Goal: Transaction & Acquisition: Purchase product/service

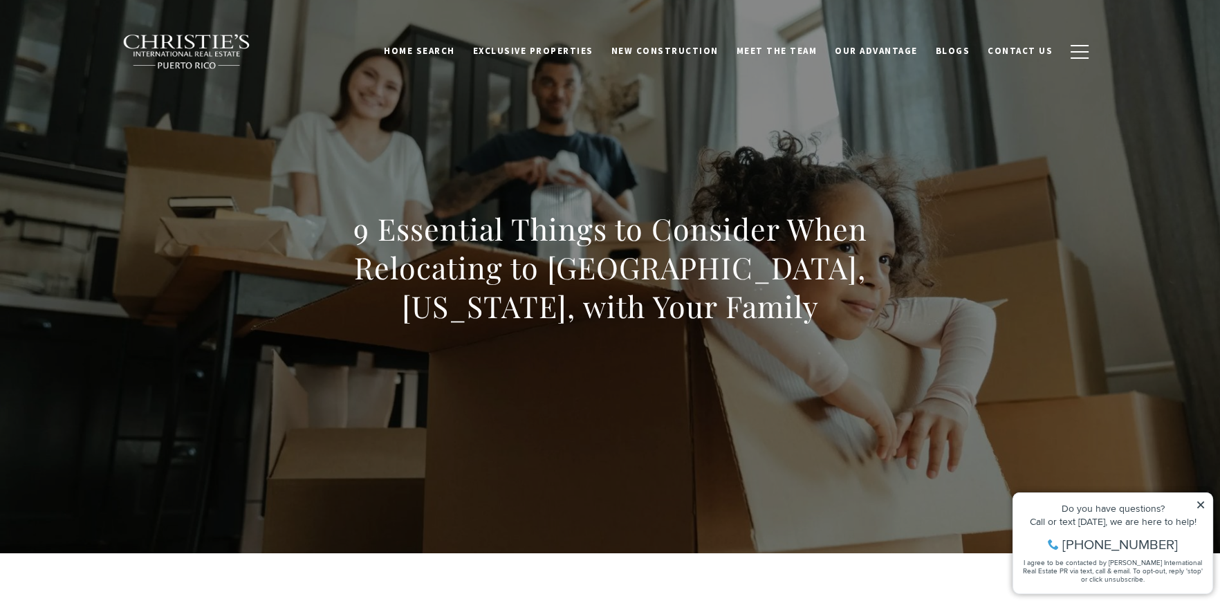
drag, startPoint x: 1196, startPoint y: 502, endPoint x: 1136, endPoint y: 480, distance: 64.1
click at [1196, 502] on icon at bounding box center [1201, 505] width 10 height 10
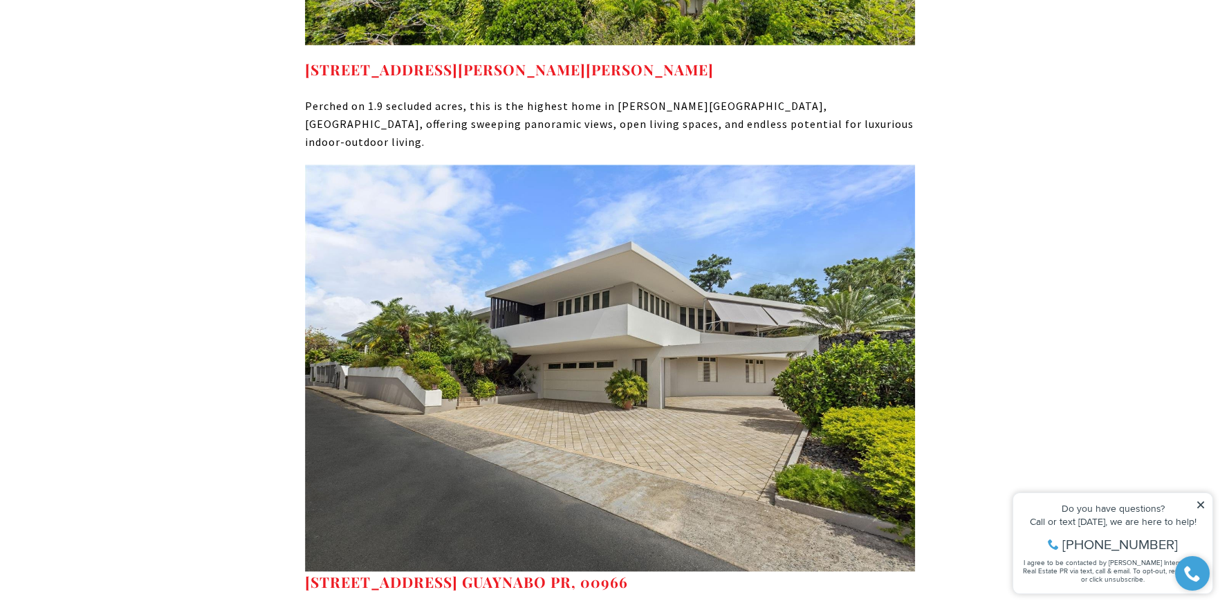
scroll to position [3458, 0]
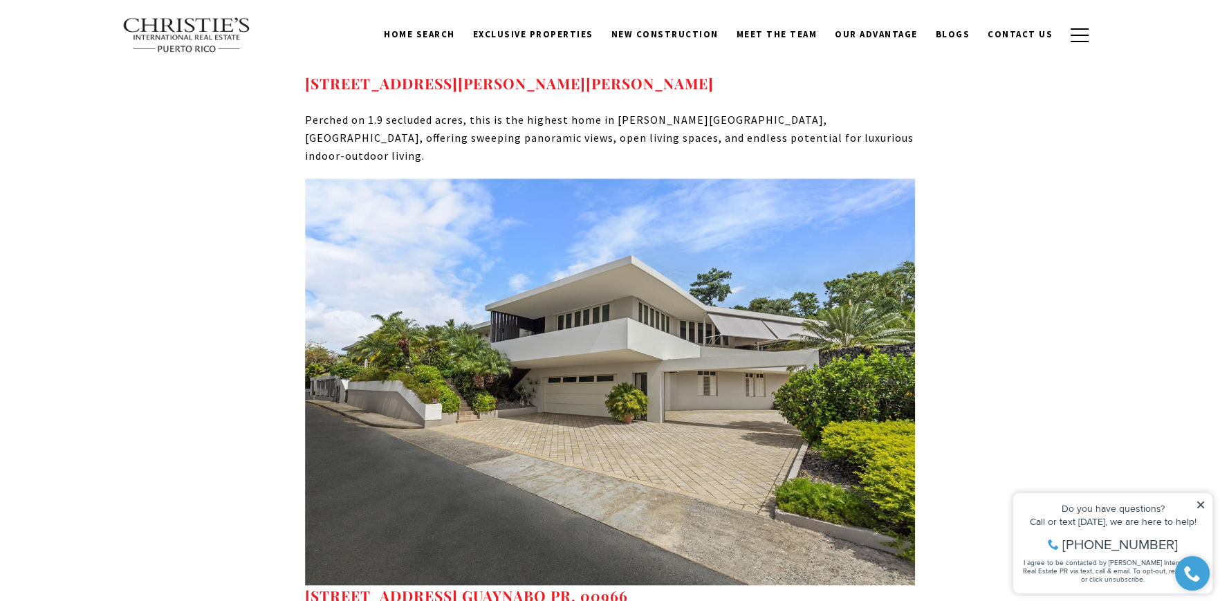
click at [687, 268] on img at bounding box center [610, 381] width 610 height 407
click at [465, 586] on strong "[STREET_ADDRESS] GUAYNABO PR, 00966" at bounding box center [466, 595] width 323 height 19
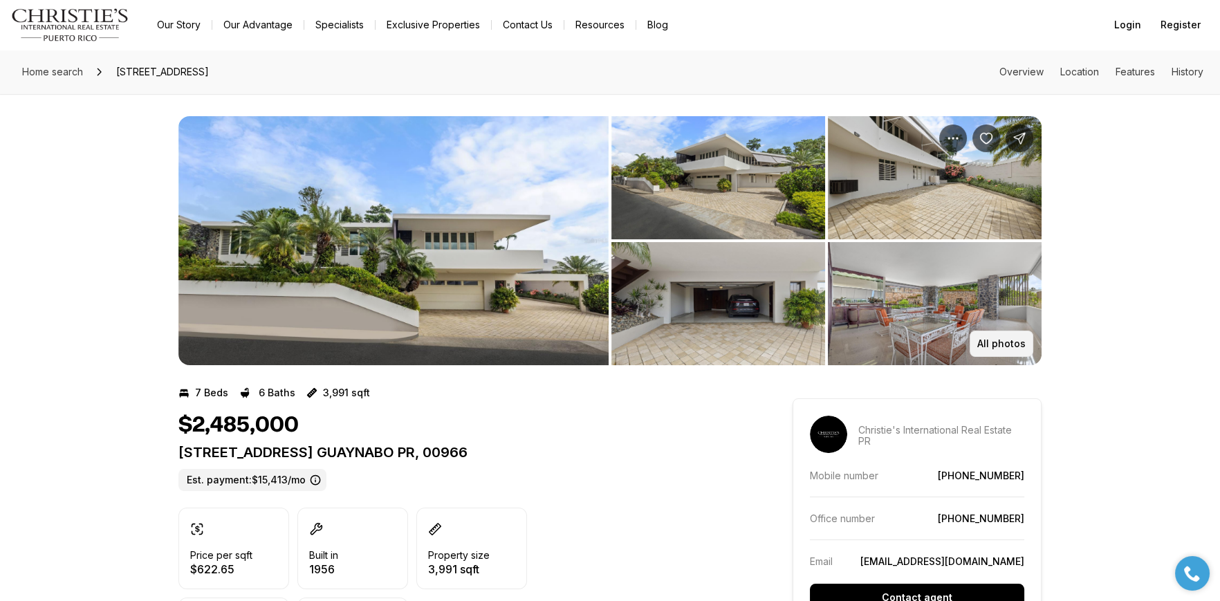
click at [999, 340] on p "All photos" at bounding box center [1001, 343] width 48 height 11
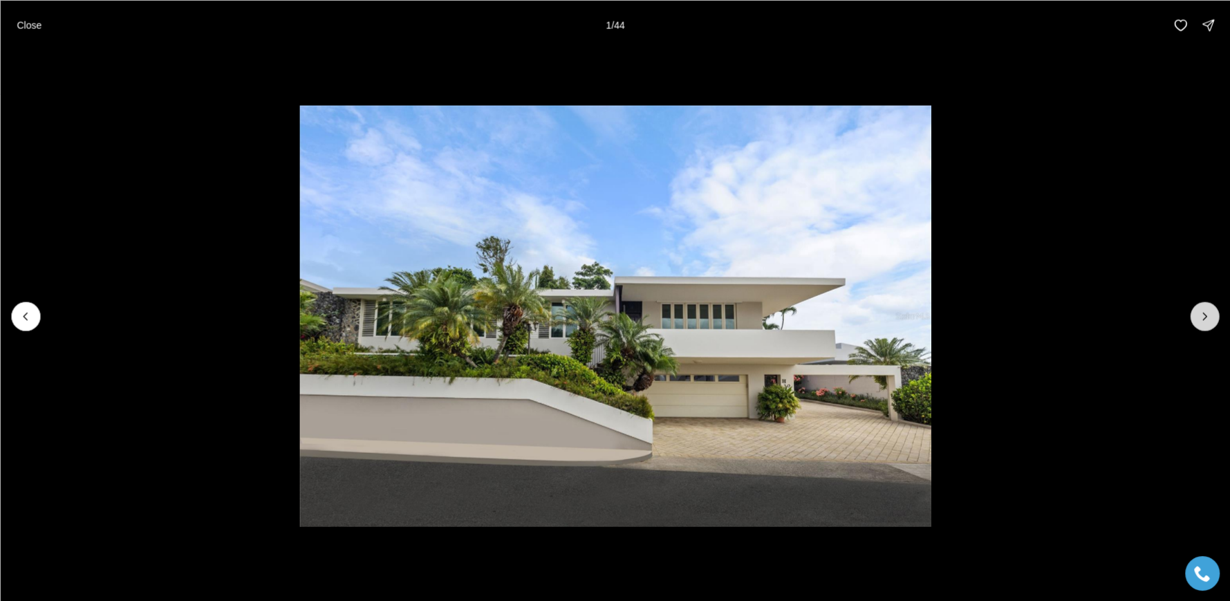
click at [1201, 324] on button "Next slide" at bounding box center [1204, 316] width 29 height 29
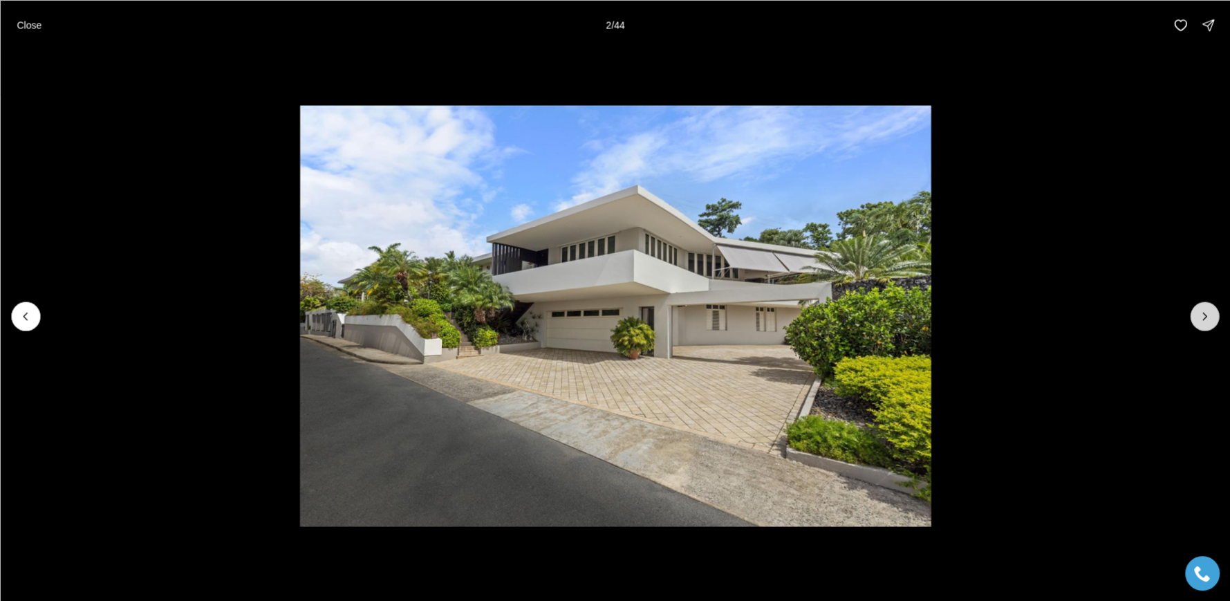
click at [1201, 324] on button "Next slide" at bounding box center [1204, 316] width 29 height 29
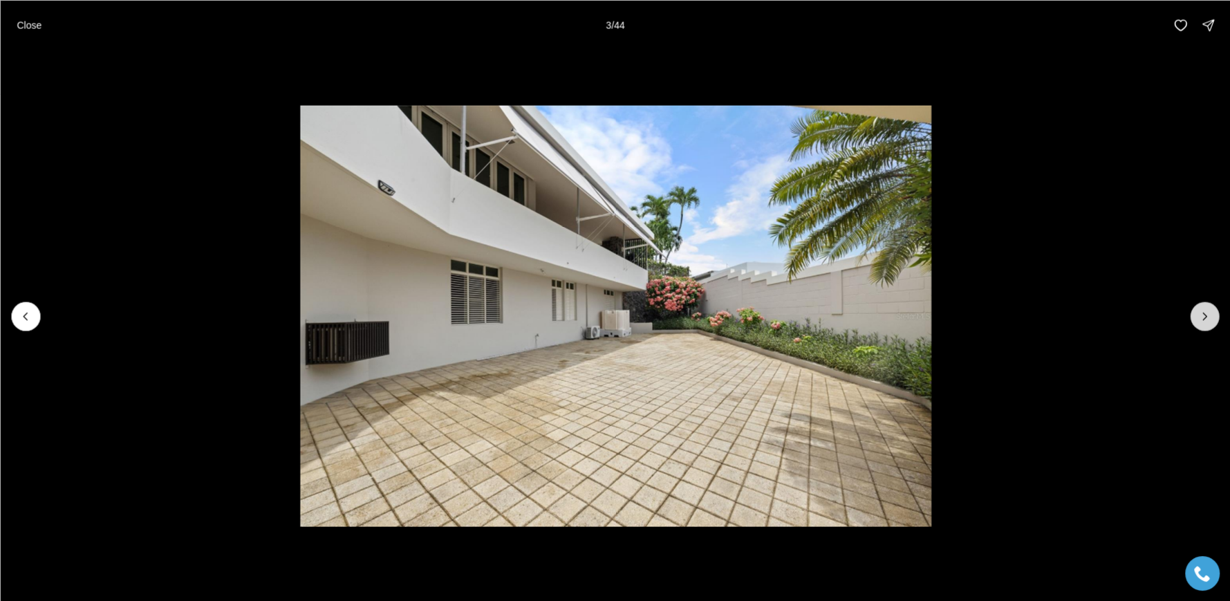
click at [1201, 324] on button "Next slide" at bounding box center [1204, 316] width 29 height 29
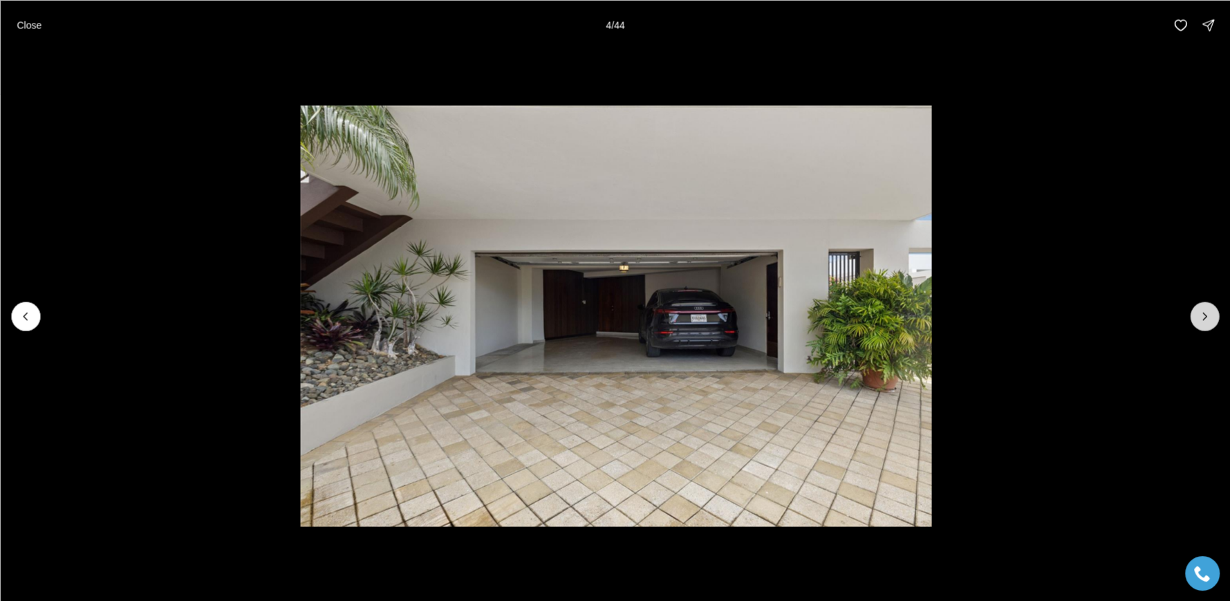
click at [1201, 324] on button "Next slide" at bounding box center [1204, 316] width 29 height 29
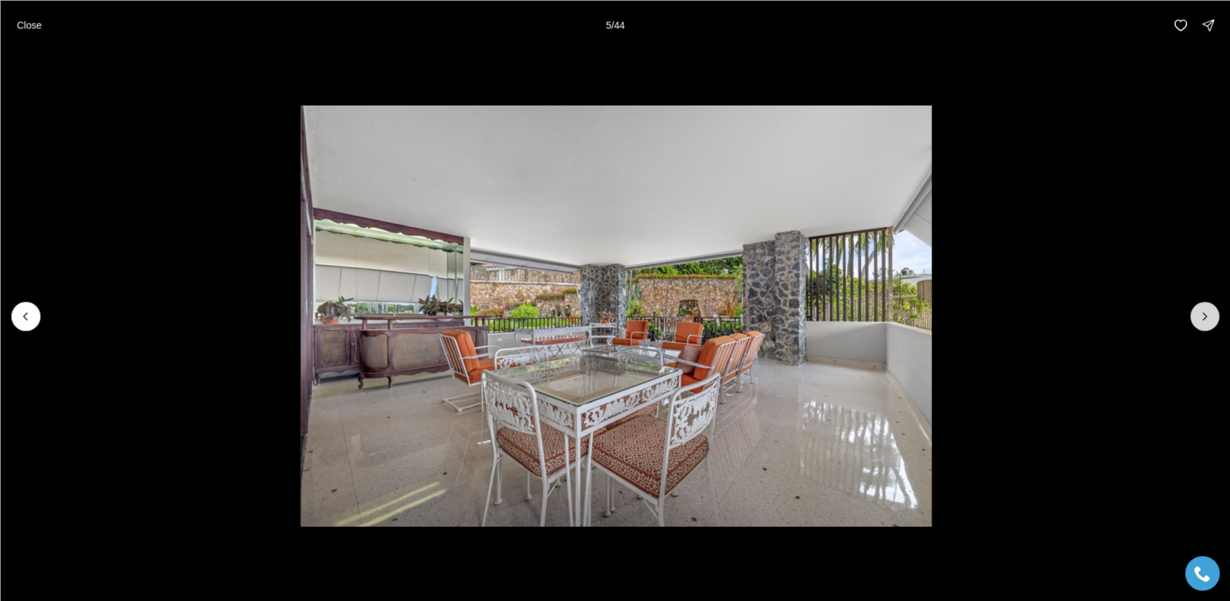
click at [1201, 324] on button "Next slide" at bounding box center [1204, 316] width 29 height 29
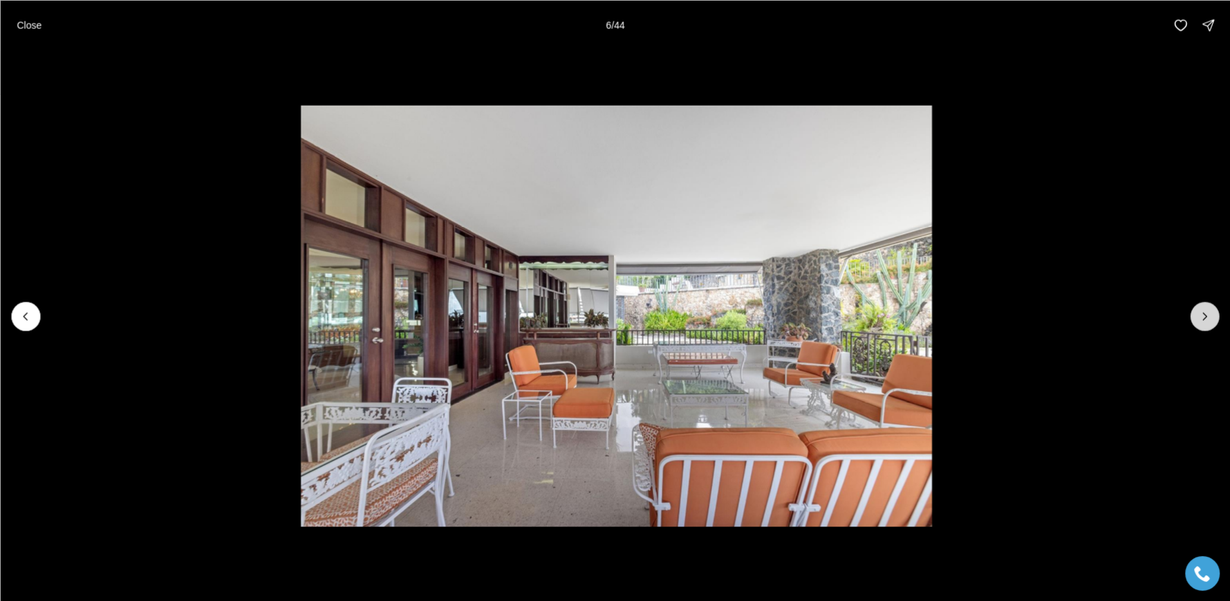
click at [1201, 324] on button "Next slide" at bounding box center [1204, 316] width 29 height 29
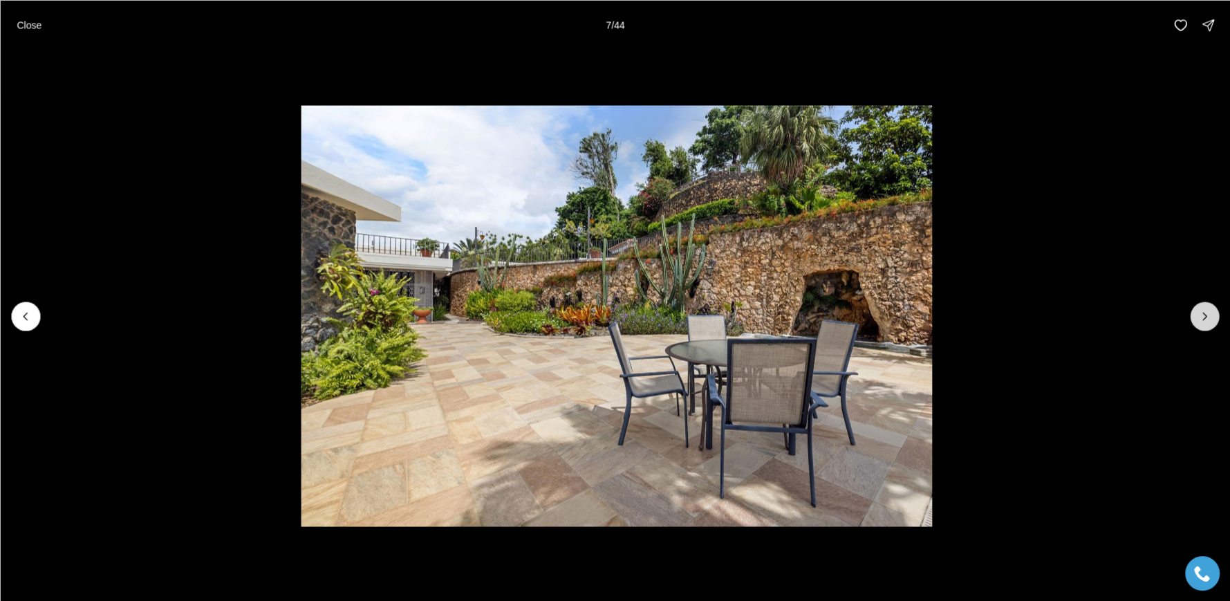
click at [1201, 324] on button "Next slide" at bounding box center [1204, 316] width 29 height 29
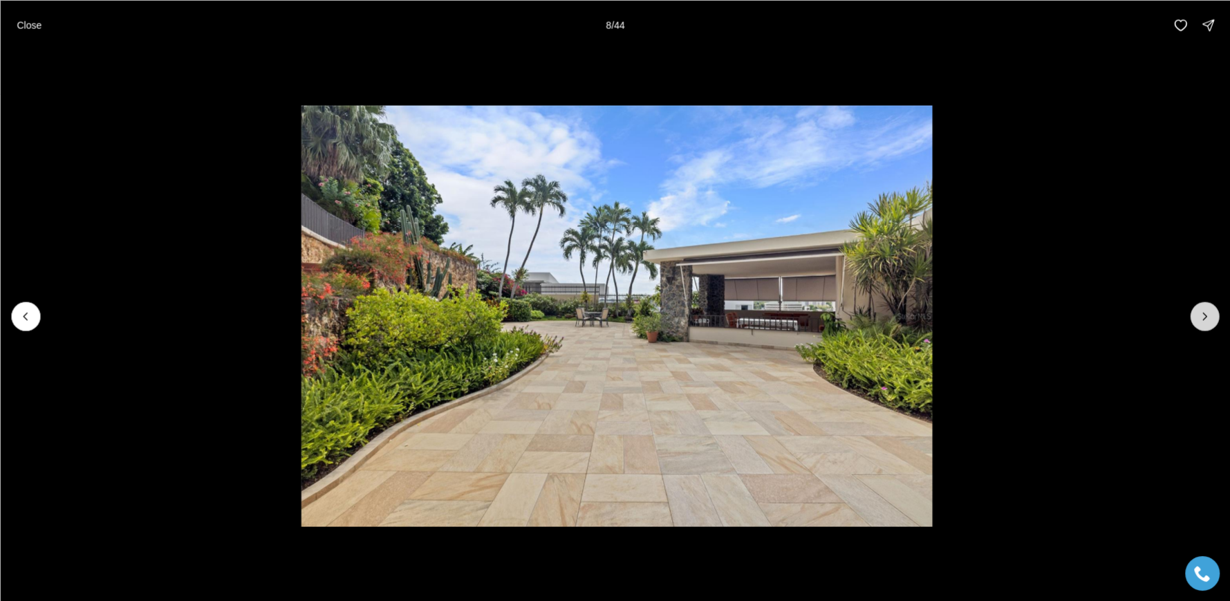
click at [1201, 324] on button "Next slide" at bounding box center [1204, 316] width 29 height 29
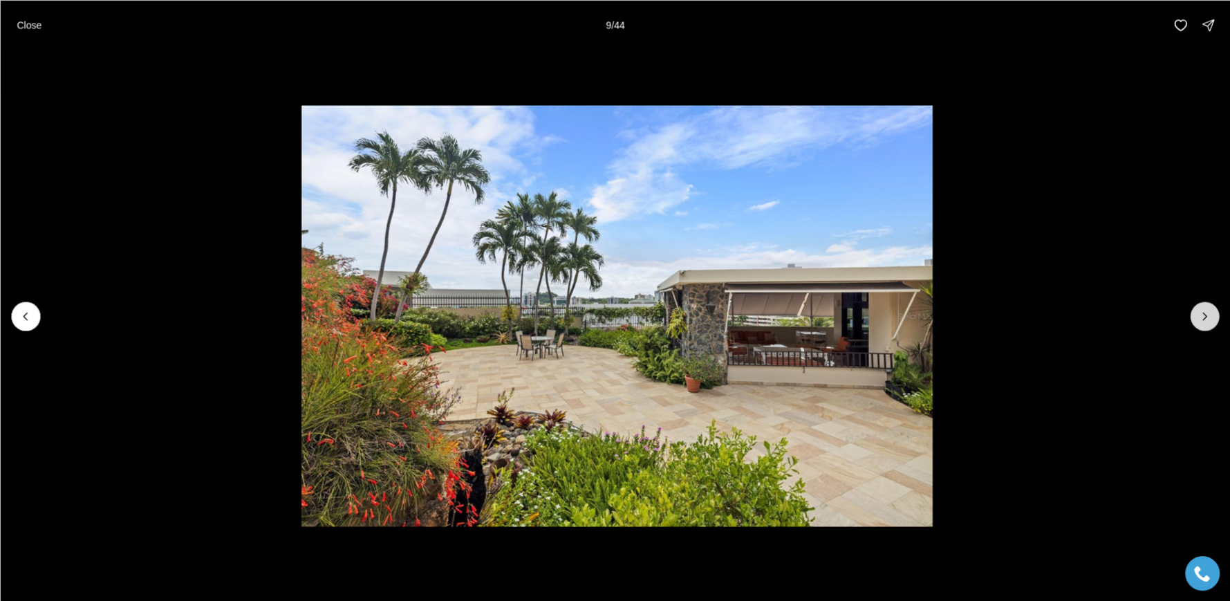
click at [1201, 324] on button "Next slide" at bounding box center [1204, 316] width 29 height 29
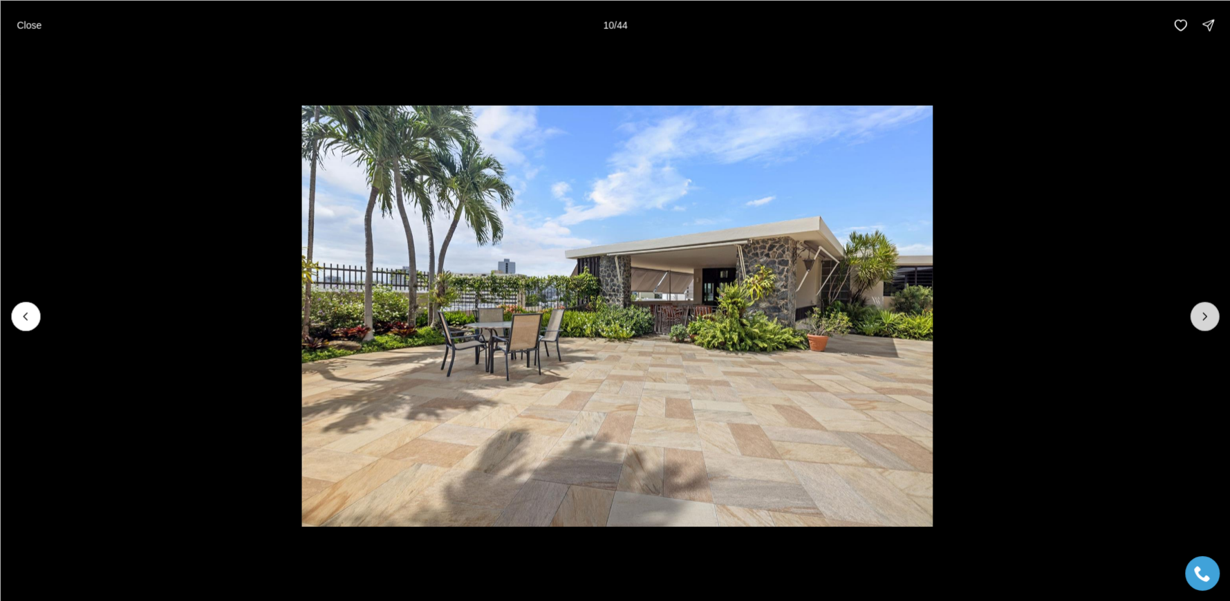
click at [1201, 324] on button "Next slide" at bounding box center [1204, 316] width 29 height 29
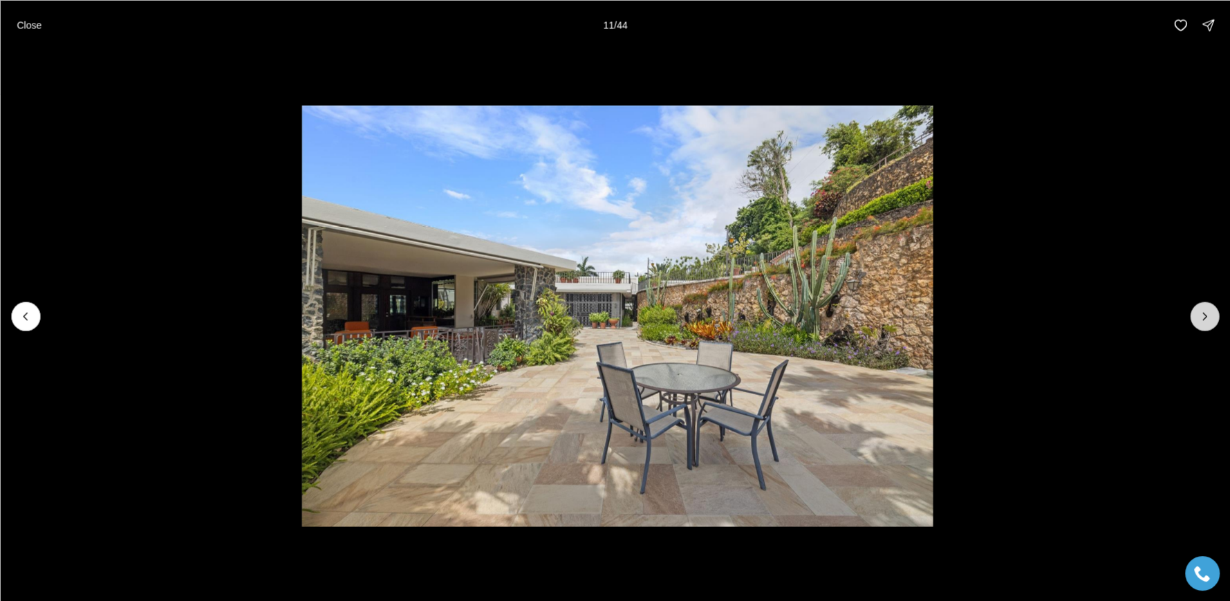
click at [1201, 324] on button "Next slide" at bounding box center [1204, 316] width 29 height 29
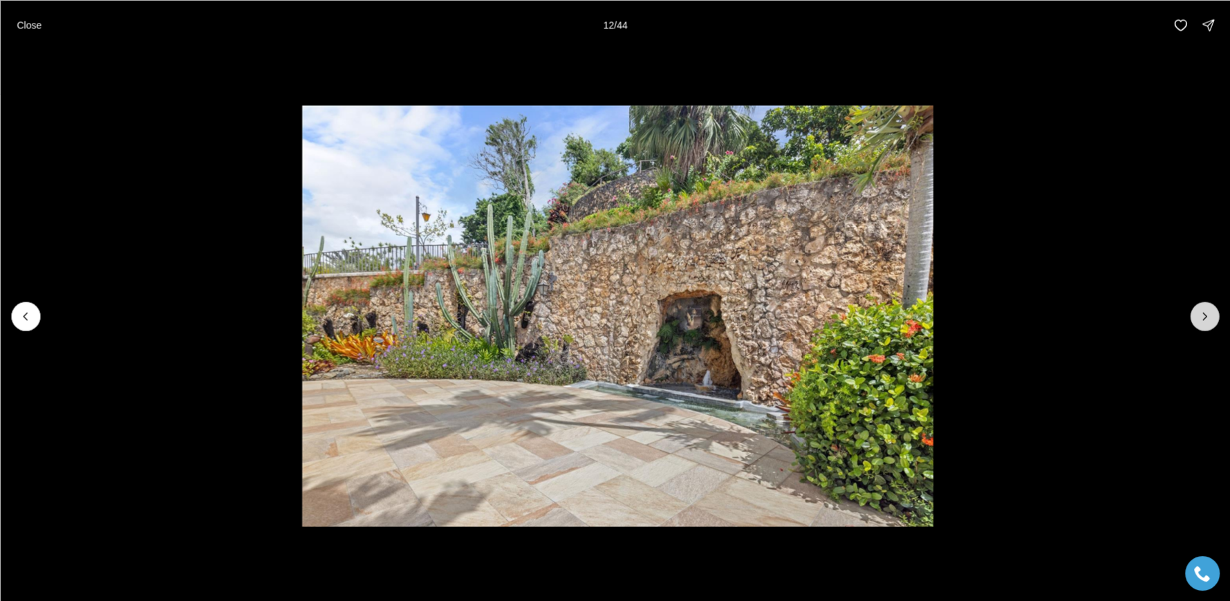
click at [1201, 324] on button "Next slide" at bounding box center [1204, 316] width 29 height 29
